Goal: Transaction & Acquisition: Purchase product/service

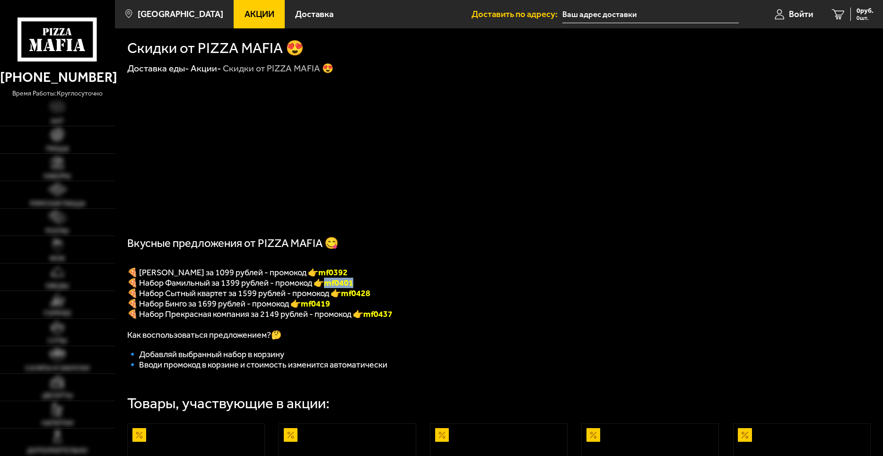
drag, startPoint x: 359, startPoint y: 288, endPoint x: 330, endPoint y: 289, distance: 29.4
click at [330, 288] on p "🍕 Набор Фамильный за 1399 рублей - промокод 👉 mf0401" at bounding box center [498, 283] width 743 height 10
copy b "mf0401"
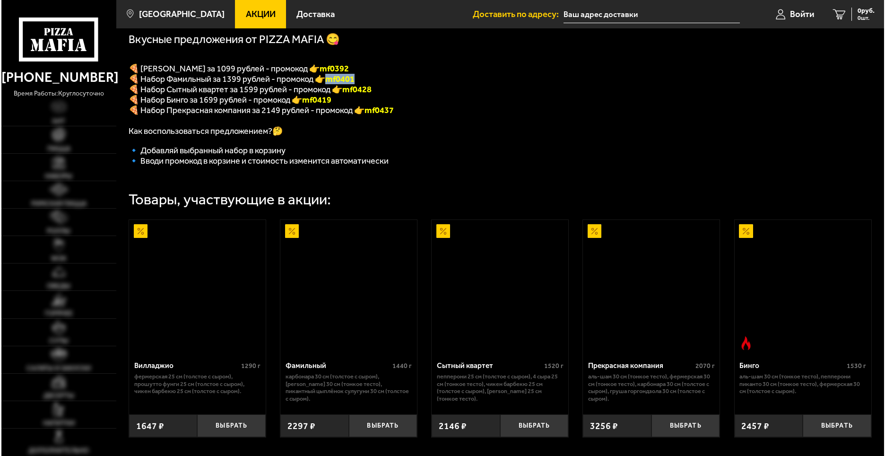
scroll to position [236, 0]
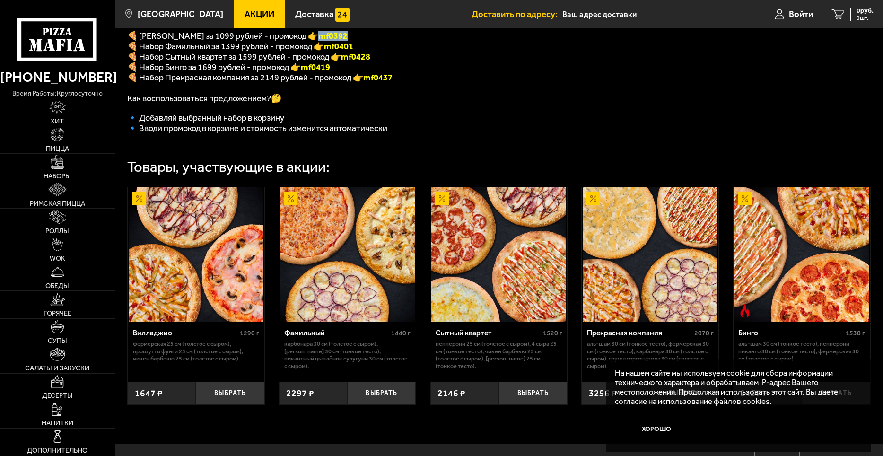
drag, startPoint x: 361, startPoint y: 38, endPoint x: 328, endPoint y: 43, distance: 33.0
click at [328, 41] on p "🍕 Набор Вилладжио за 1099 рублей - промокод 👉 mf0392" at bounding box center [369, 36] width 484 height 10
copy font "mf0392"
click at [592, 18] on input "text" at bounding box center [650, 14] width 176 height 17
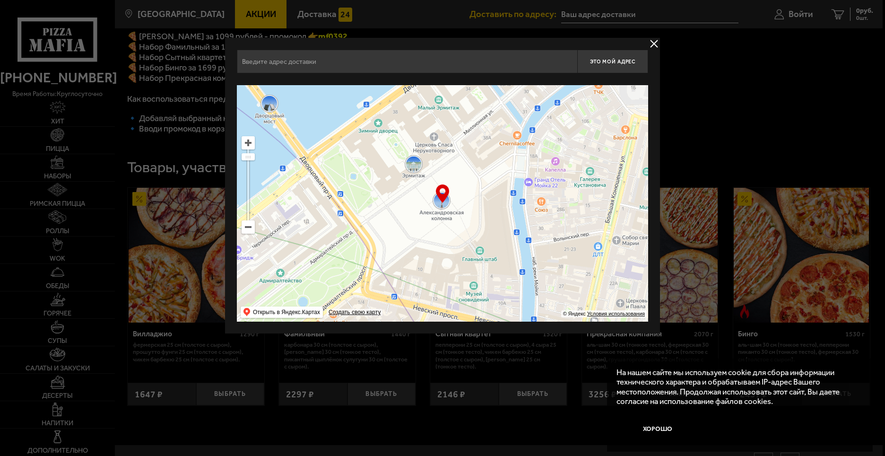
click at [311, 67] on input "text" at bounding box center [407, 62] width 341 height 24
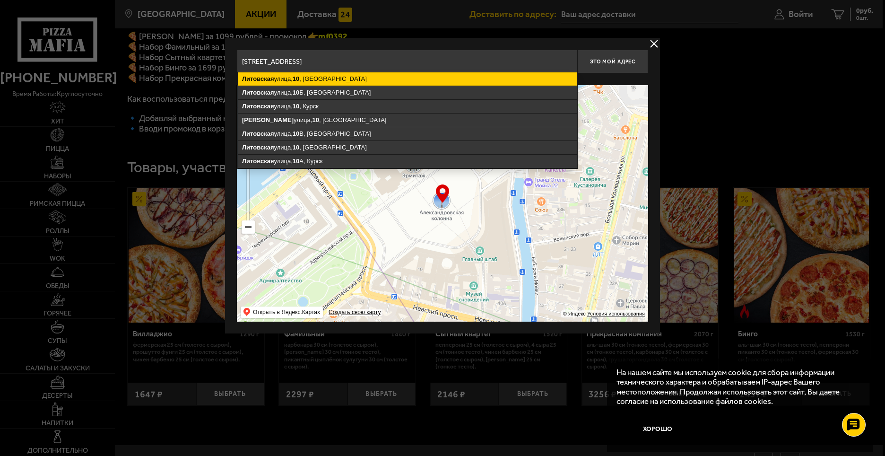
click at [303, 74] on ymaps "Литовская улица, 10 , Санкт-Петербург" at bounding box center [408, 78] width 340 height 13
type input "Санкт-Петербург, Литовская улица, 10"
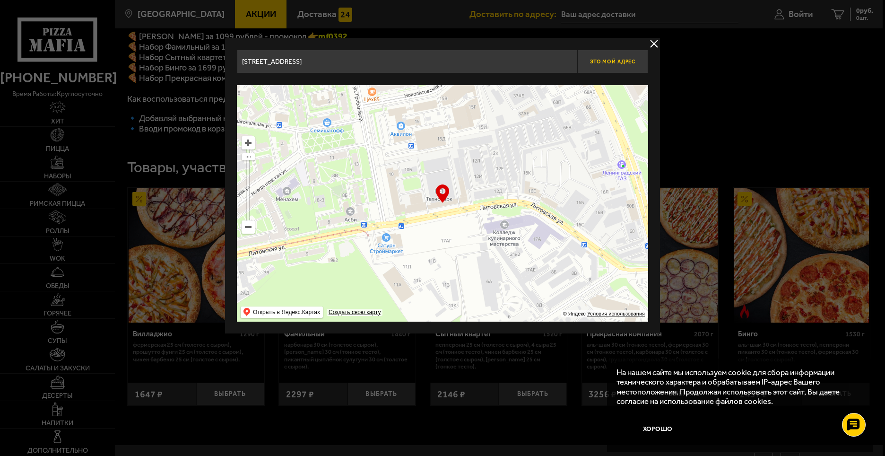
click at [618, 55] on button "Это мой адрес" at bounding box center [612, 62] width 71 height 24
type input "[STREET_ADDRESS]"
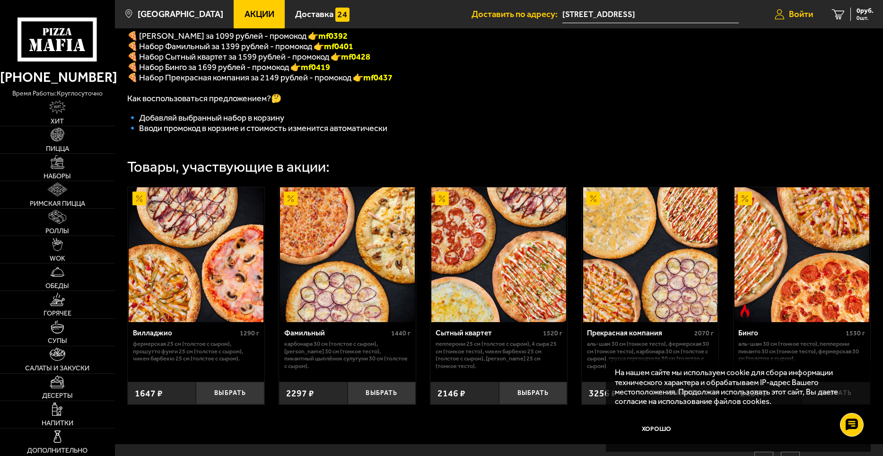
click at [801, 13] on span "Войти" at bounding box center [801, 14] width 24 height 9
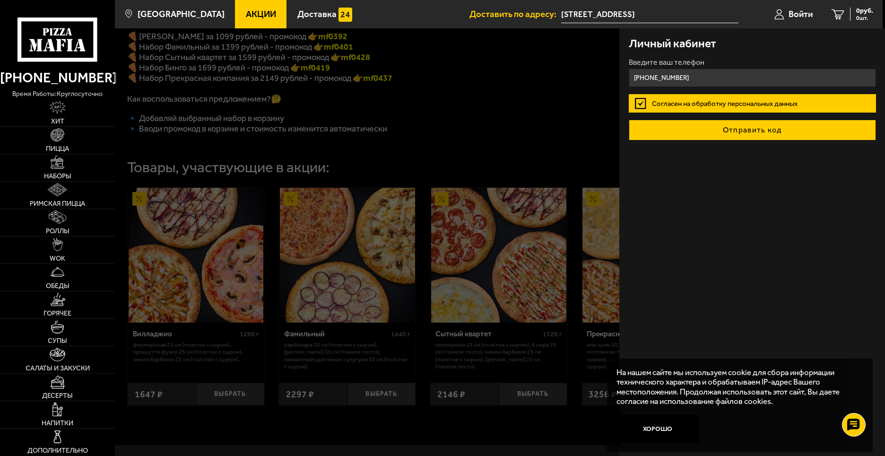
type input "+7 (921) 772-20-22"
click at [771, 131] on button "Отправить код" at bounding box center [752, 130] width 247 height 21
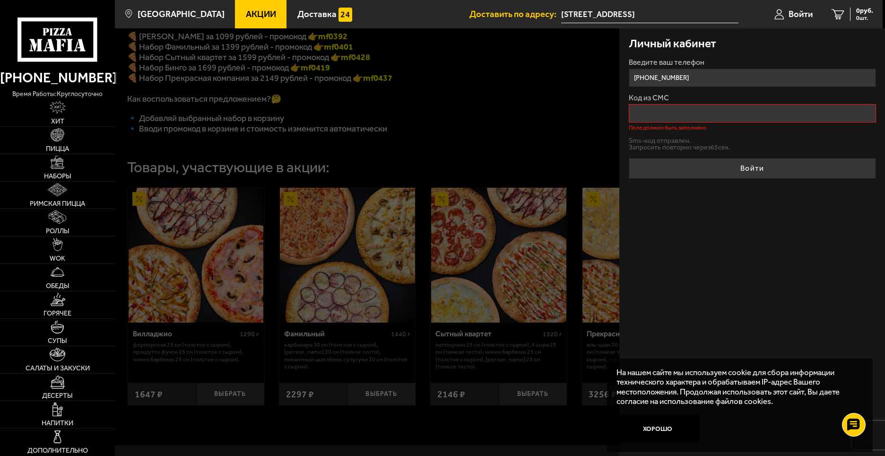
click at [645, 114] on input "Код из СМС" at bounding box center [752, 113] width 247 height 18
click at [652, 145] on button "Отправить sms-код" at bounding box center [659, 142] width 61 height 7
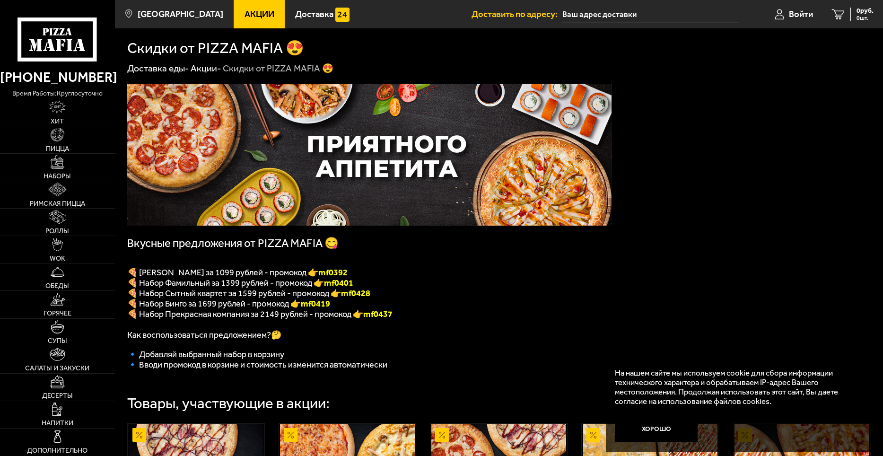
type input "[STREET_ADDRESS]"
drag, startPoint x: 358, startPoint y: 276, endPoint x: 327, endPoint y: 277, distance: 31.2
click at [327, 277] on p "🍕 Набор Вилладжио за 1099 рублей - промокод 👉 mf0392" at bounding box center [369, 272] width 484 height 10
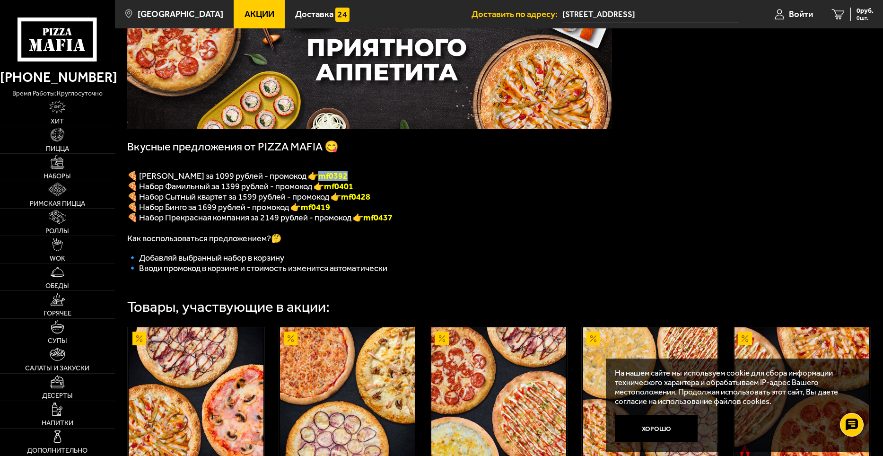
scroll to position [296, 0]
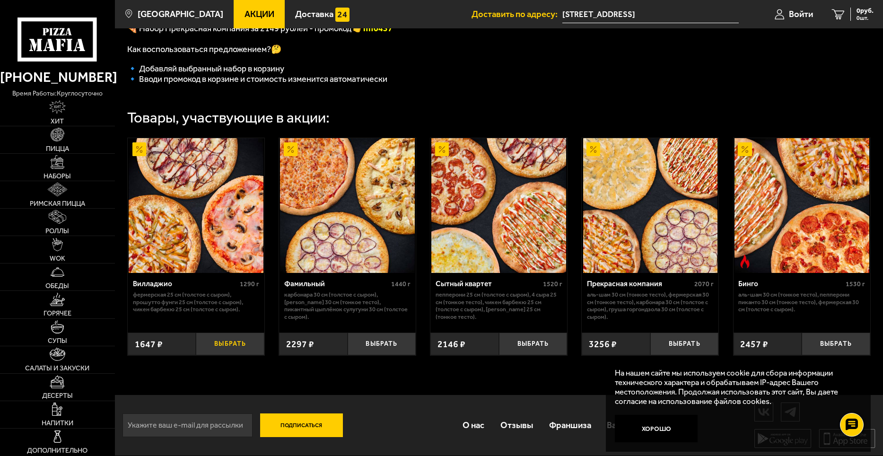
click at [214, 344] on button "Выбрать" at bounding box center [230, 343] width 69 height 23
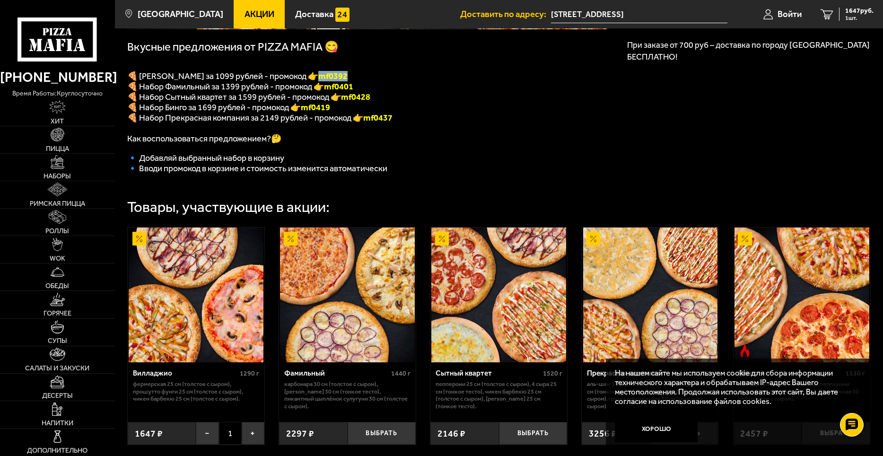
scroll to position [107, 0]
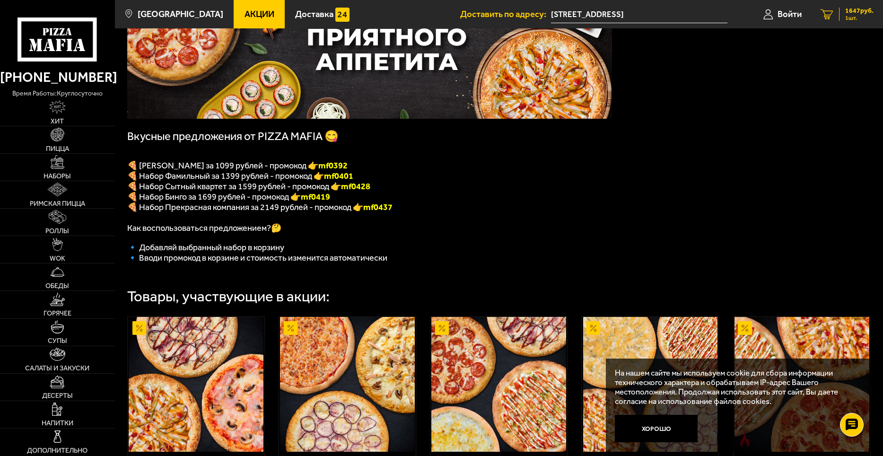
click at [821, 12] on icon "1" at bounding box center [827, 14] width 13 height 10
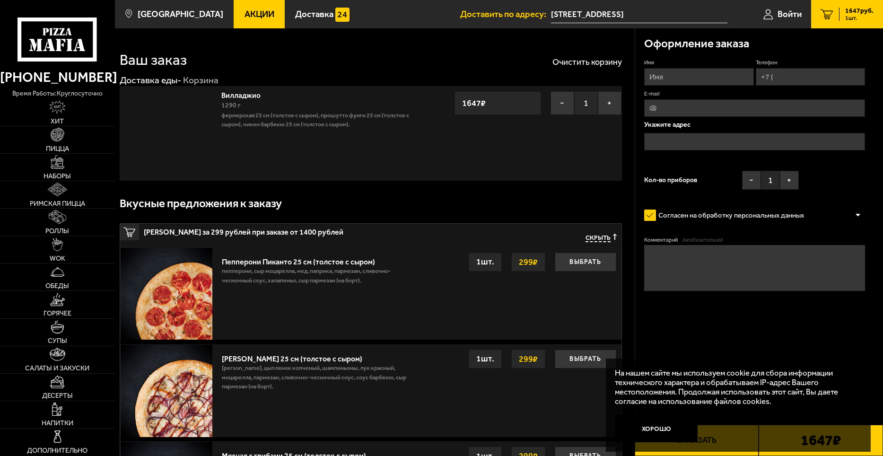
type input "[STREET_ADDRESS]"
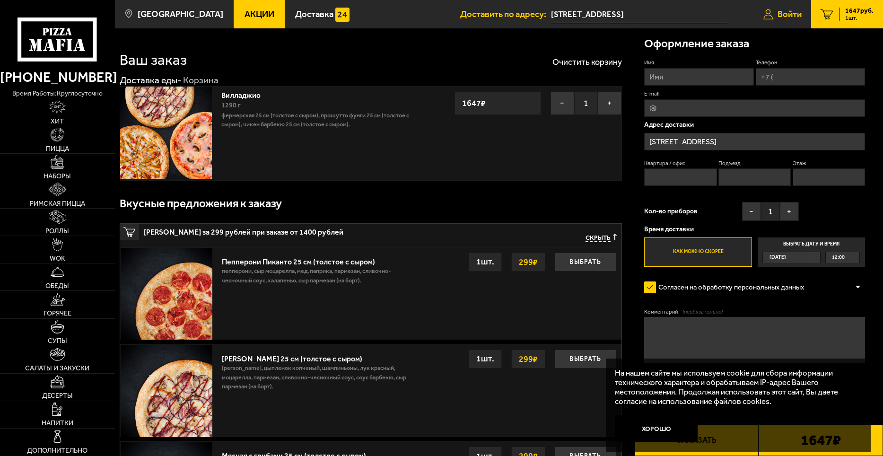
click at [781, 17] on span "Войти" at bounding box center [789, 14] width 24 height 9
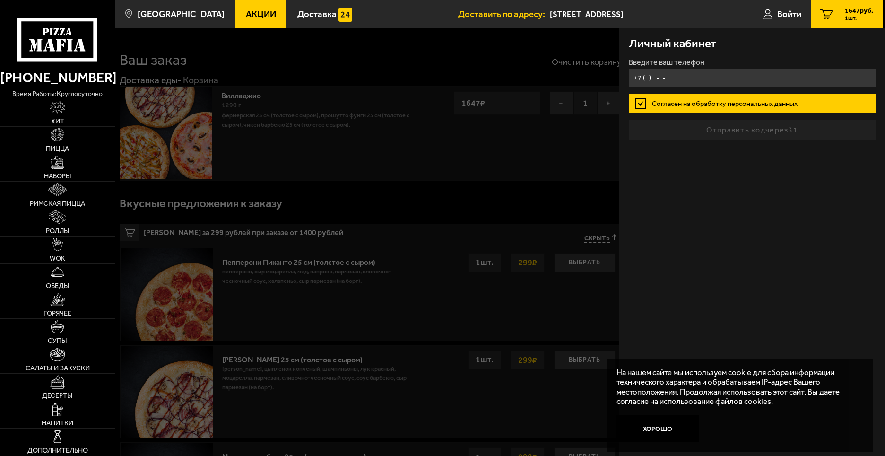
click at [646, 82] on input "+7 ( ) - -" at bounding box center [752, 78] width 247 height 18
type input "+7 (921) 772-20-22"
click at [663, 429] on button "Хорошо" at bounding box center [658, 429] width 83 height 28
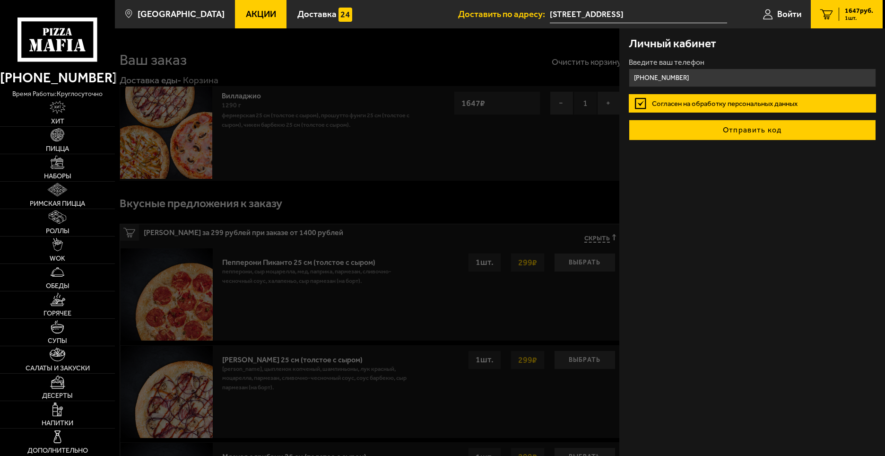
click at [747, 135] on button "Отправить код" at bounding box center [752, 130] width 247 height 21
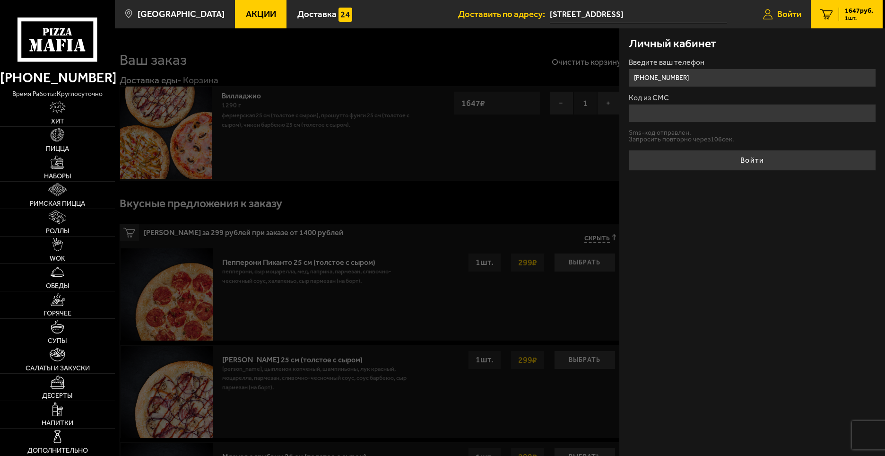
click at [779, 15] on span "Войти" at bounding box center [789, 14] width 24 height 9
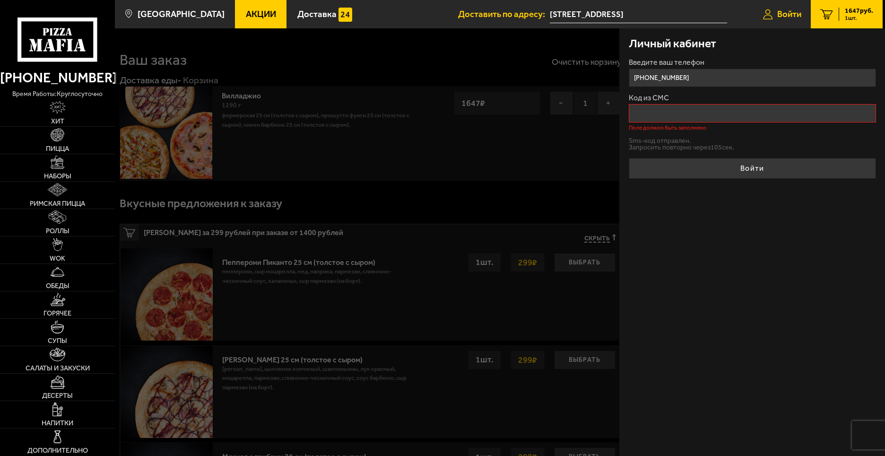
click at [778, 16] on span "Войти" at bounding box center [789, 14] width 24 height 9
click at [778, 17] on span "Войти" at bounding box center [789, 14] width 24 height 9
click at [778, 18] on span "Войти" at bounding box center [789, 14] width 24 height 9
click at [563, 63] on div at bounding box center [557, 256] width 885 height 456
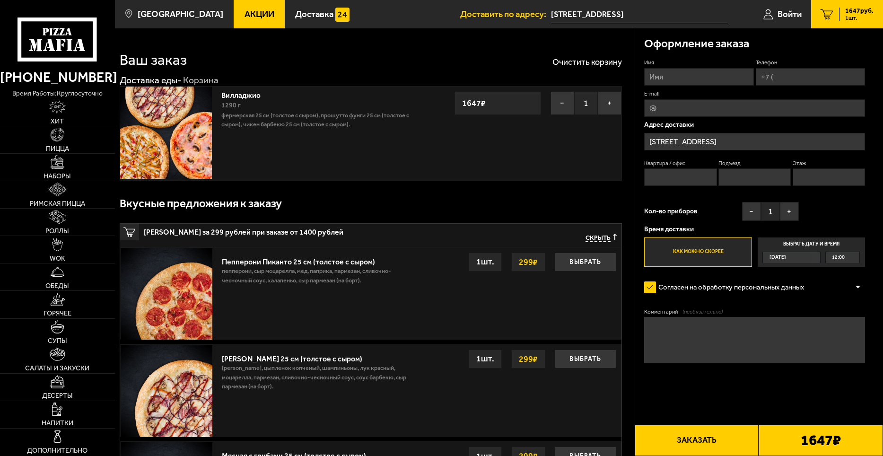
click at [688, 75] on input "Имя" at bounding box center [698, 76] width 109 height 17
click at [664, 81] on input "Имя" at bounding box center [698, 76] width 109 height 17
type input "Сергей"
drag, startPoint x: 773, startPoint y: 78, endPoint x: 777, endPoint y: 86, distance: 9.3
click at [773, 78] on input "Телефон" at bounding box center [810, 76] width 109 height 17
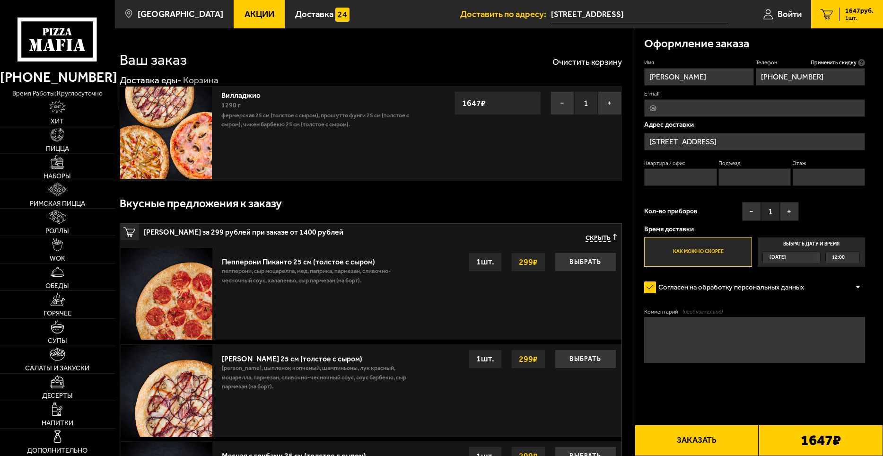
type input "+7 (921) 772-20-22"
click at [675, 113] on input "E-mail" at bounding box center [754, 107] width 221 height 17
type input "a170122@yandex.ru"
type input "1"
click at [696, 325] on textarea "Комментарий (необязательно)" at bounding box center [754, 340] width 221 height 46
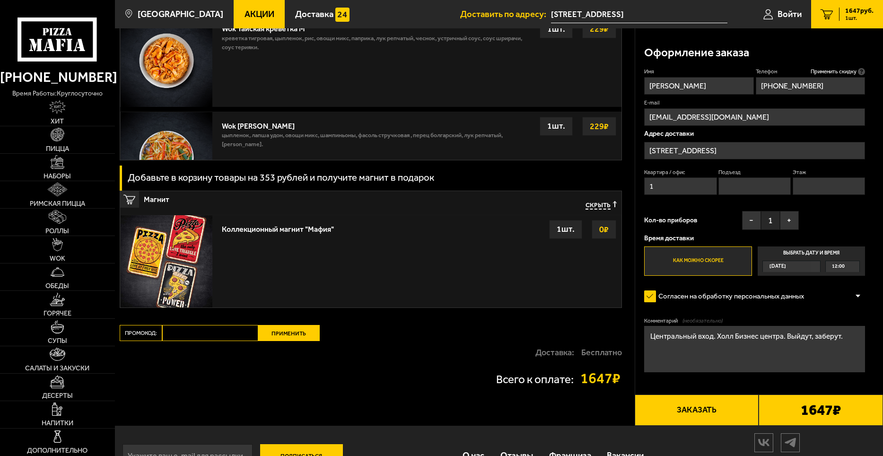
scroll to position [1025, 0]
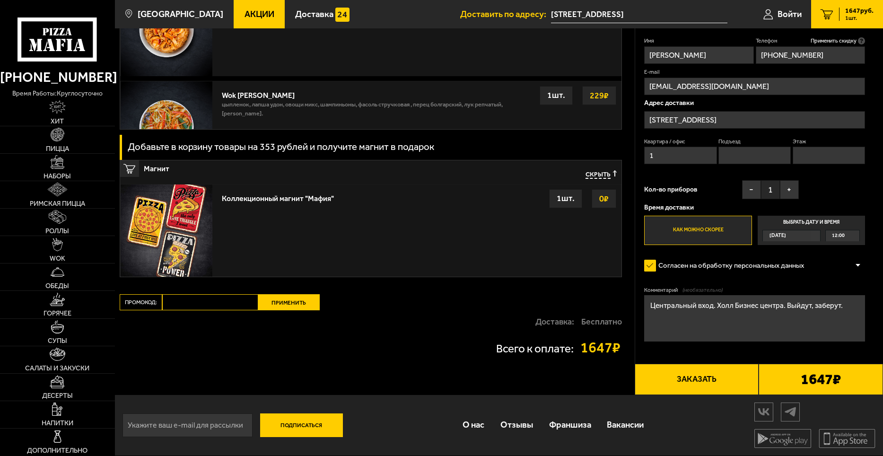
type textarea "Центральный вход. Холл Бизнес центра. Выйдут, заберут."
click at [243, 297] on input "Промокод:" at bounding box center [210, 302] width 96 height 16
paste input "mf0392"
type input "mf0392"
click at [297, 297] on button "Применить" at bounding box center [288, 302] width 61 height 16
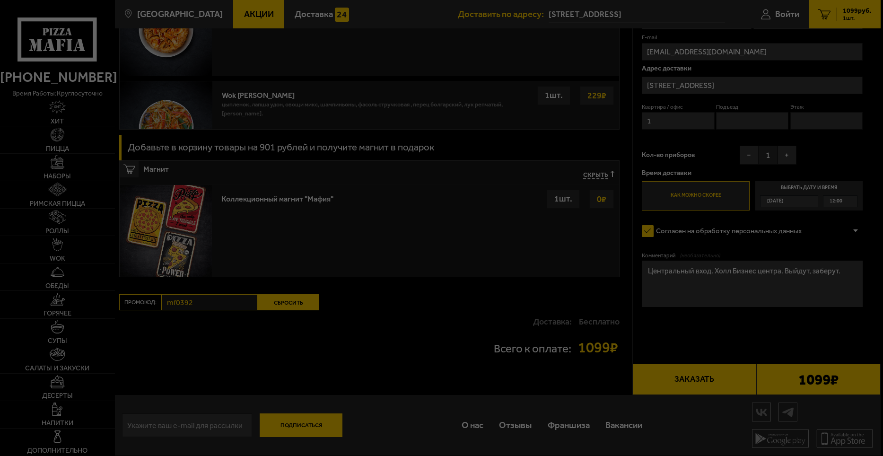
scroll to position [745, 0]
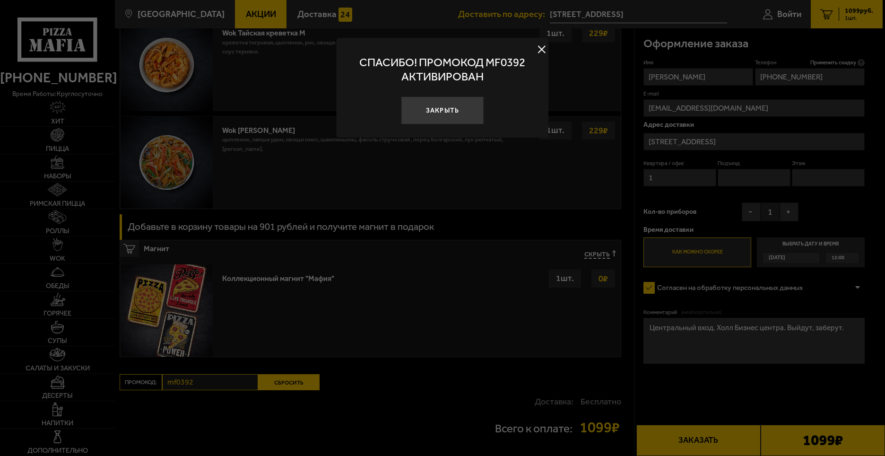
click at [683, 394] on div at bounding box center [442, 228] width 885 height 456
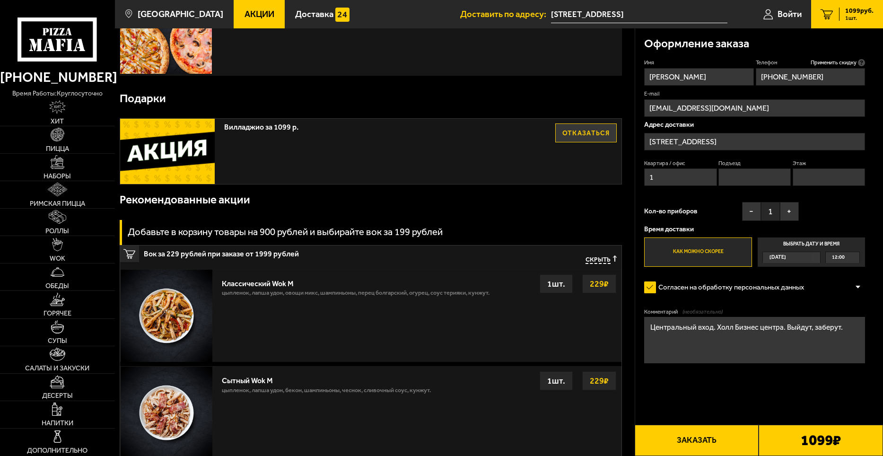
scroll to position [0, 0]
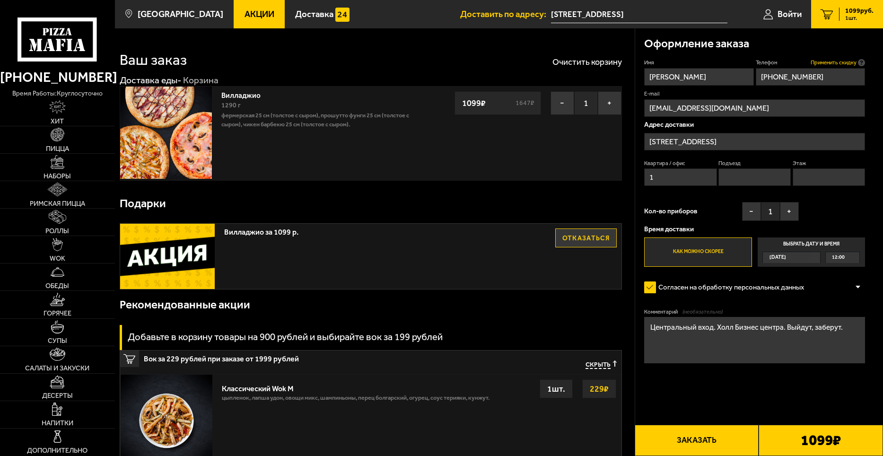
click at [845, 61] on span "Применить скидку" at bounding box center [834, 63] width 46 height 8
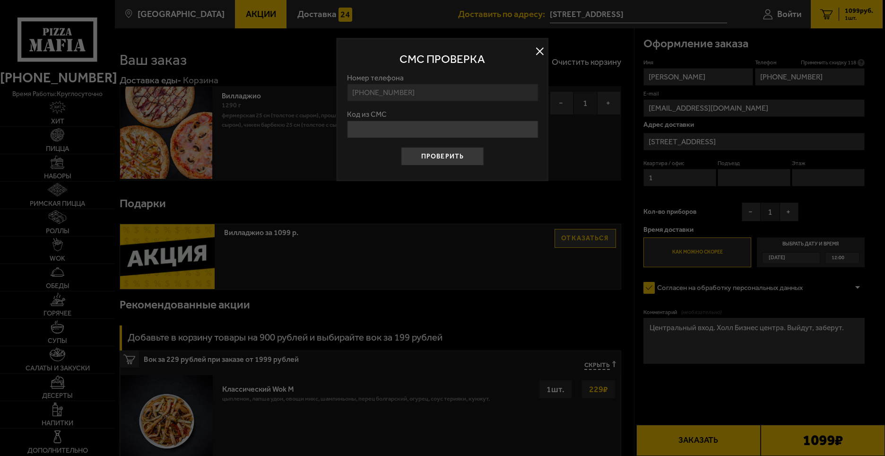
click at [537, 54] on button at bounding box center [540, 51] width 14 height 14
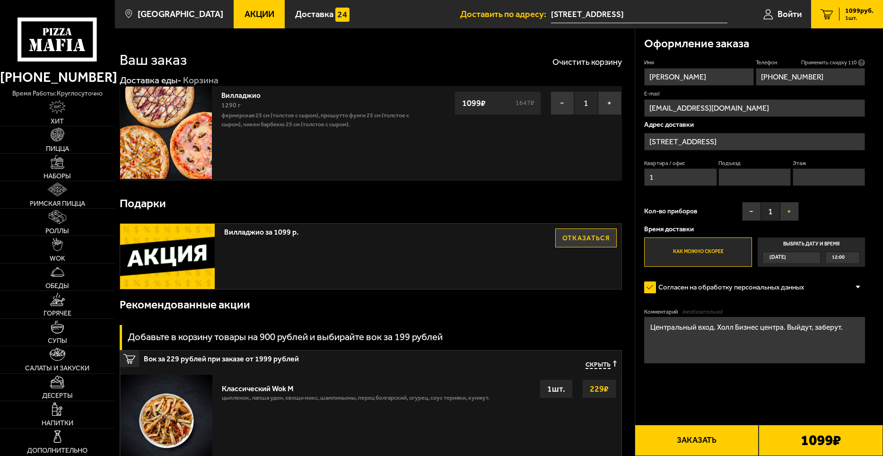
click at [789, 211] on button "+" at bounding box center [789, 211] width 19 height 19
click at [704, 438] on button "Заказать" at bounding box center [697, 440] width 124 height 31
click at [746, 178] on input "Подъезд" at bounding box center [754, 176] width 72 height 17
drag, startPoint x: 622, startPoint y: 173, endPoint x: 608, endPoint y: 173, distance: 14.2
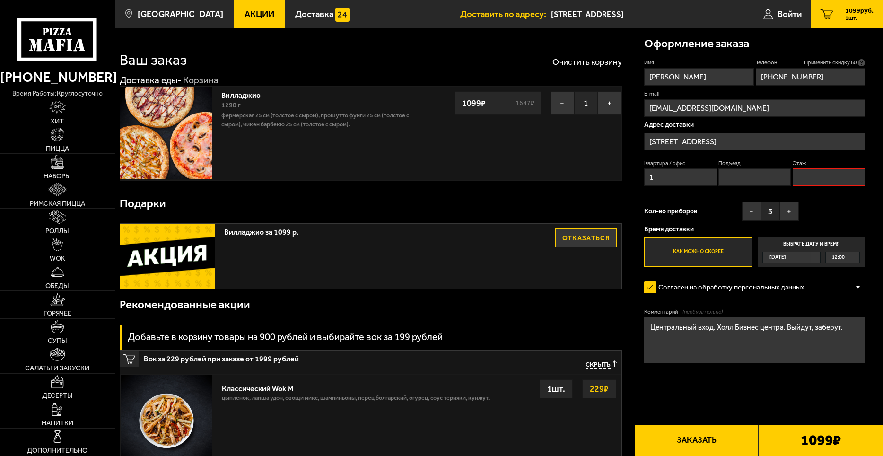
type input "999"
click at [747, 183] on input "Подъезд" at bounding box center [754, 176] width 72 height 17
type input "999"
click at [824, 178] on input "Этаж" at bounding box center [829, 176] width 72 height 17
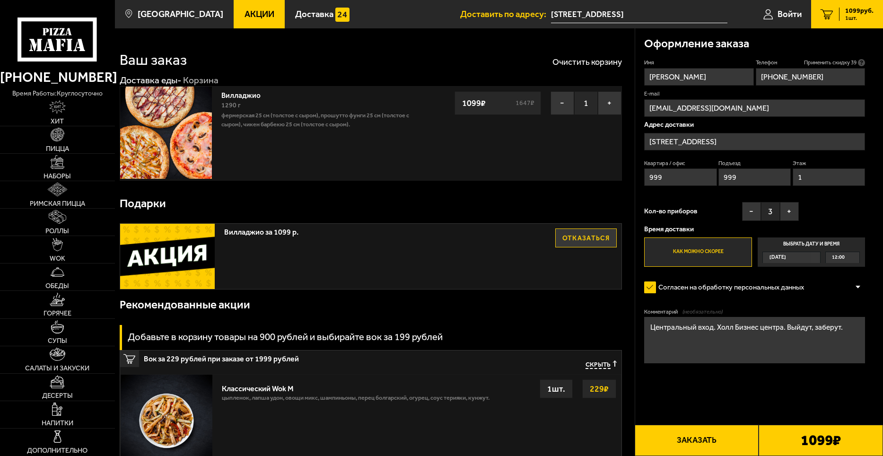
type input "1"
click at [784, 330] on textarea "Центральный вход. Холл Бизнес центра. Выйдут, заберут." at bounding box center [754, 340] width 221 height 46
type textarea "Центральный вход. Холл Бизнес центра. Позвонить по телефону +7(911)786-57-70 Па…"
click at [714, 434] on button "Заказать" at bounding box center [697, 440] width 124 height 31
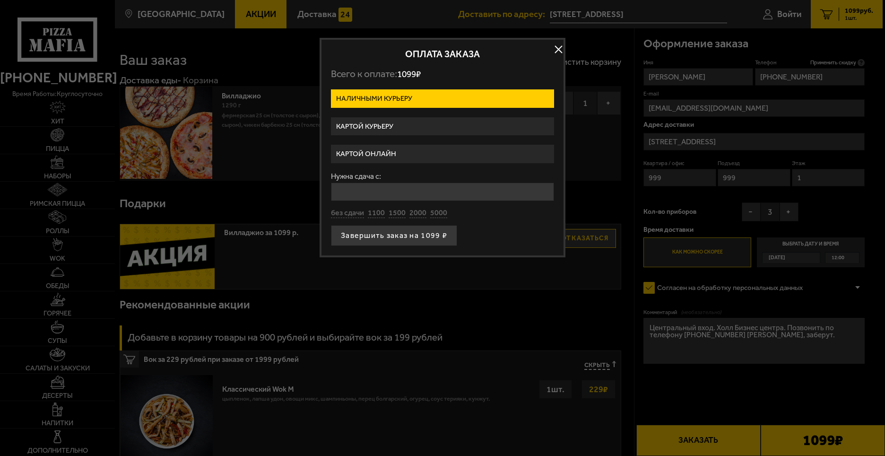
click at [388, 151] on label "Картой онлайн" at bounding box center [442, 154] width 223 height 18
click at [0, 0] on input "Картой онлайн" at bounding box center [0, 0] width 0 height 0
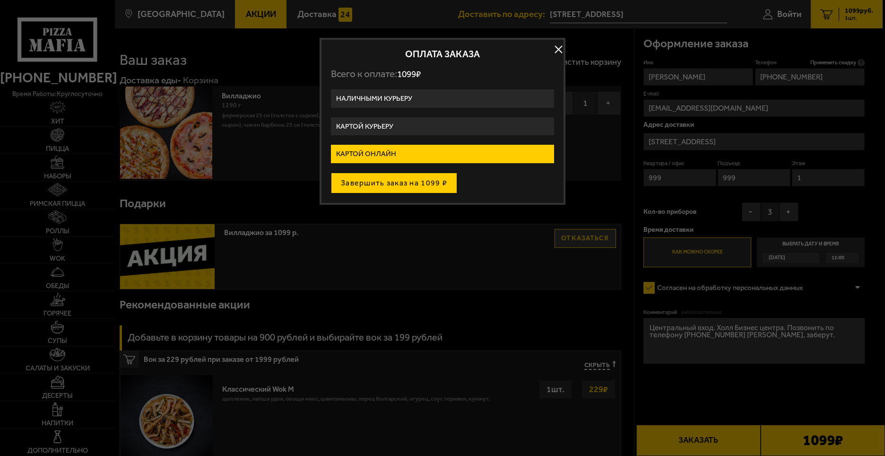
click at [401, 185] on button "Завершить заказ на 1099 ₽" at bounding box center [394, 183] width 126 height 21
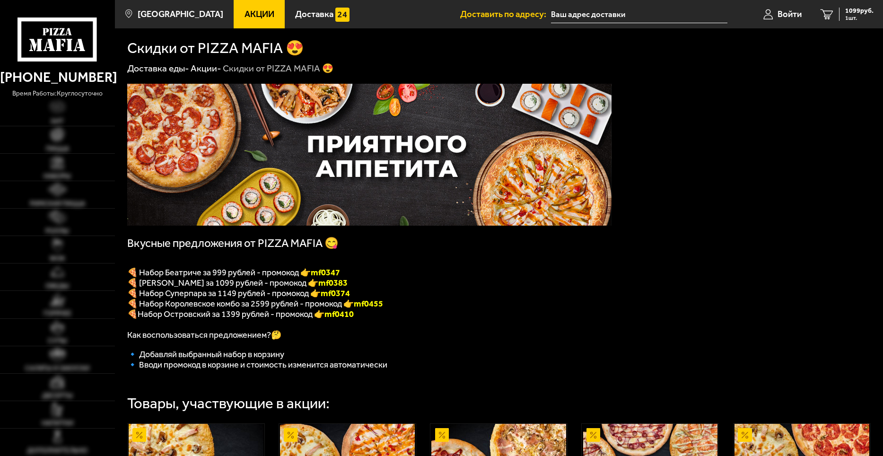
type input "[STREET_ADDRESS]"
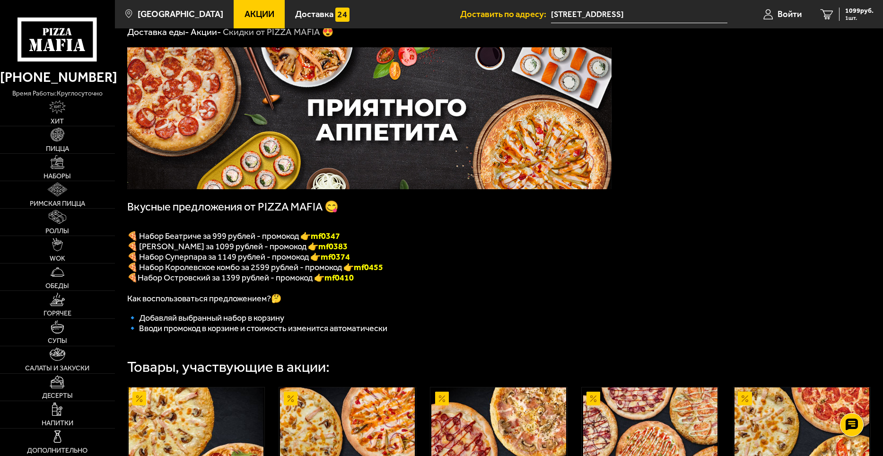
scroll to position [236, 0]
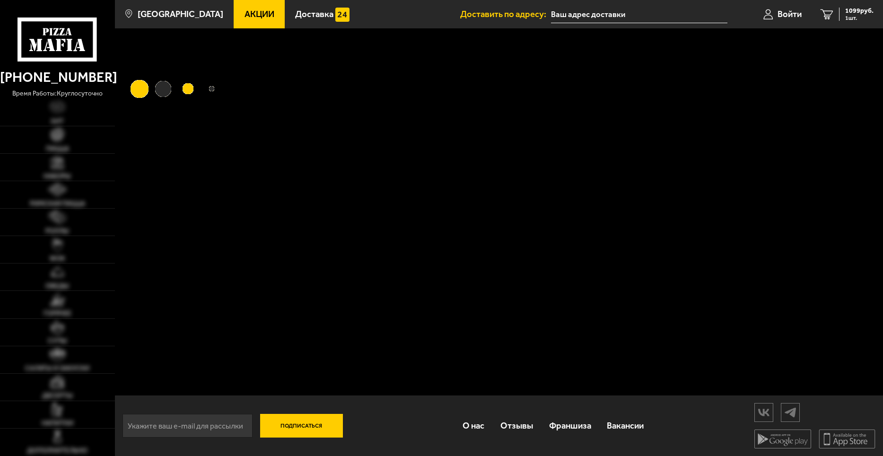
type input "[STREET_ADDRESS]"
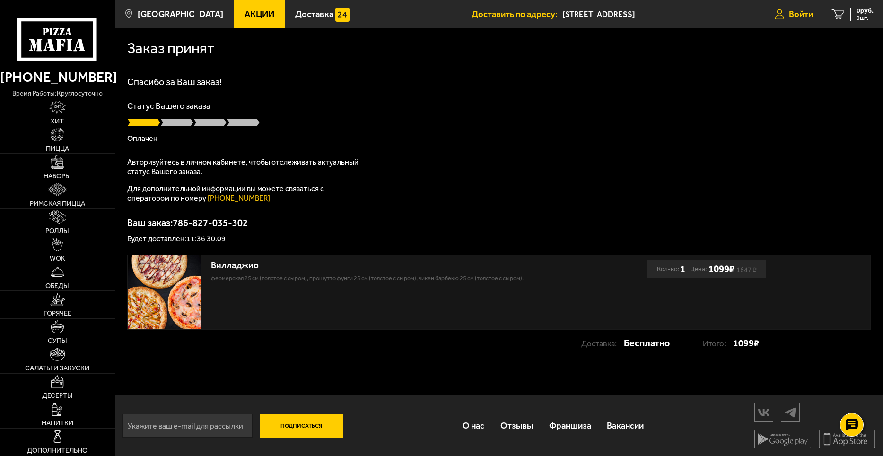
click at [795, 14] on span "Войти" at bounding box center [801, 14] width 24 height 9
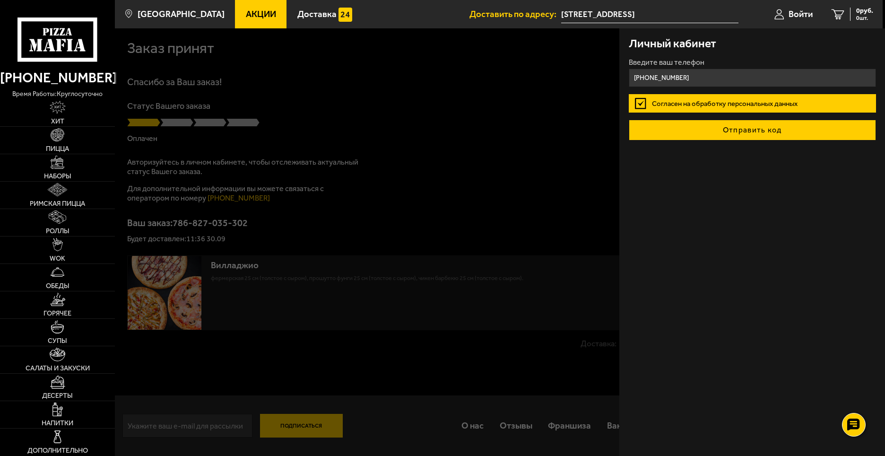
type input "+7 (921) 772-20-22"
click at [761, 131] on button "Отправить код" at bounding box center [752, 130] width 247 height 21
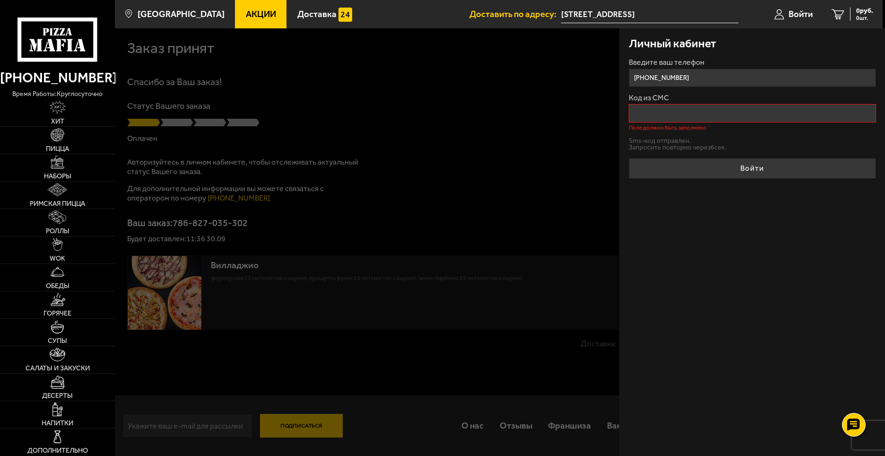
click at [581, 131] on div at bounding box center [557, 256] width 885 height 456
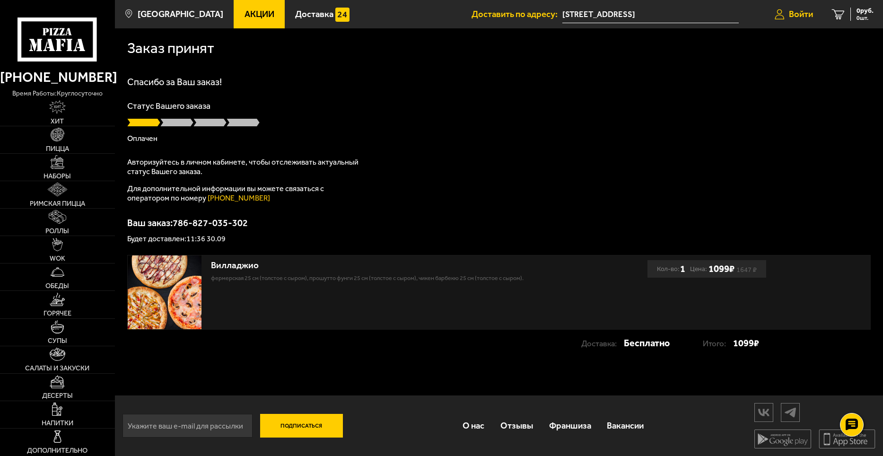
click at [800, 14] on span "Войти" at bounding box center [801, 14] width 24 height 9
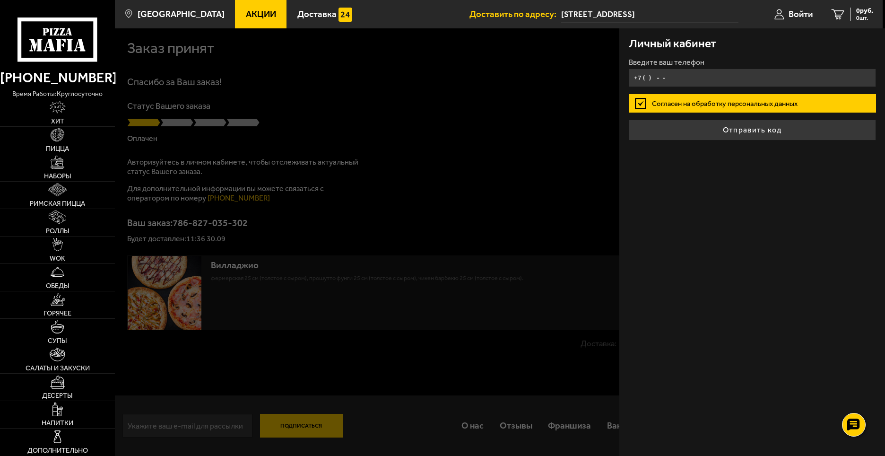
click at [646, 79] on input "+7 ( ) - -" at bounding box center [752, 78] width 247 height 18
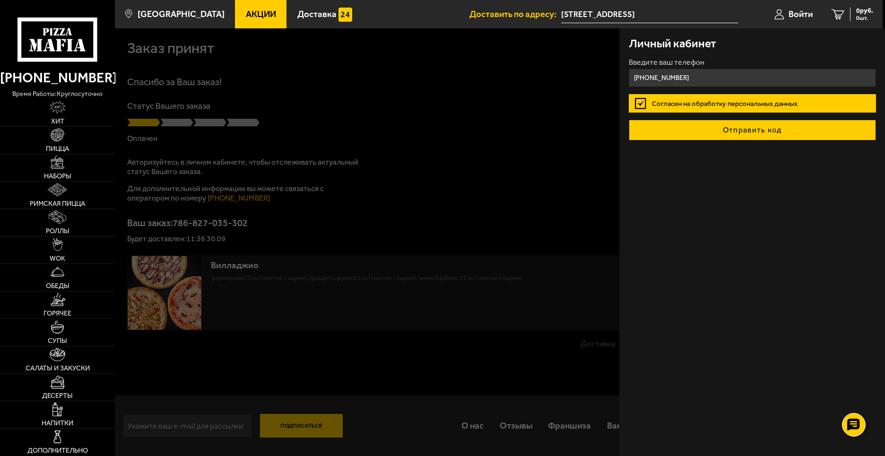
type input "+7 (921) 772-20-22"
click at [763, 123] on button "Отправить код" at bounding box center [752, 130] width 247 height 21
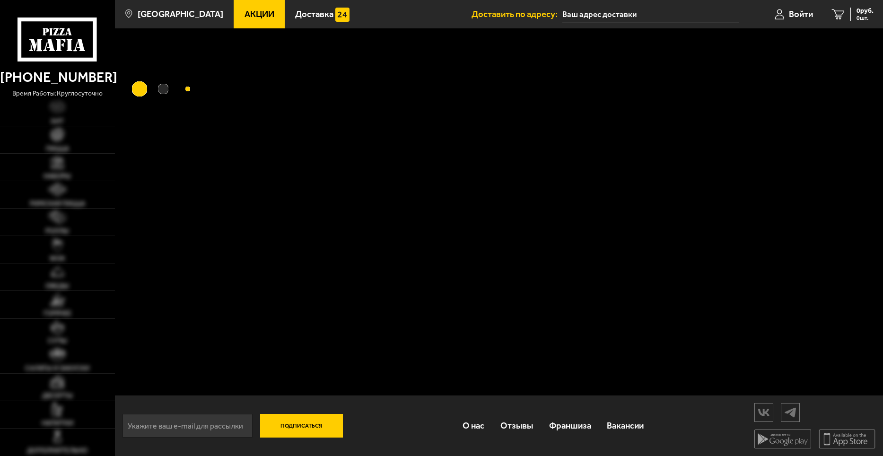
type input "[STREET_ADDRESS]"
